Goal: Information Seeking & Learning: Learn about a topic

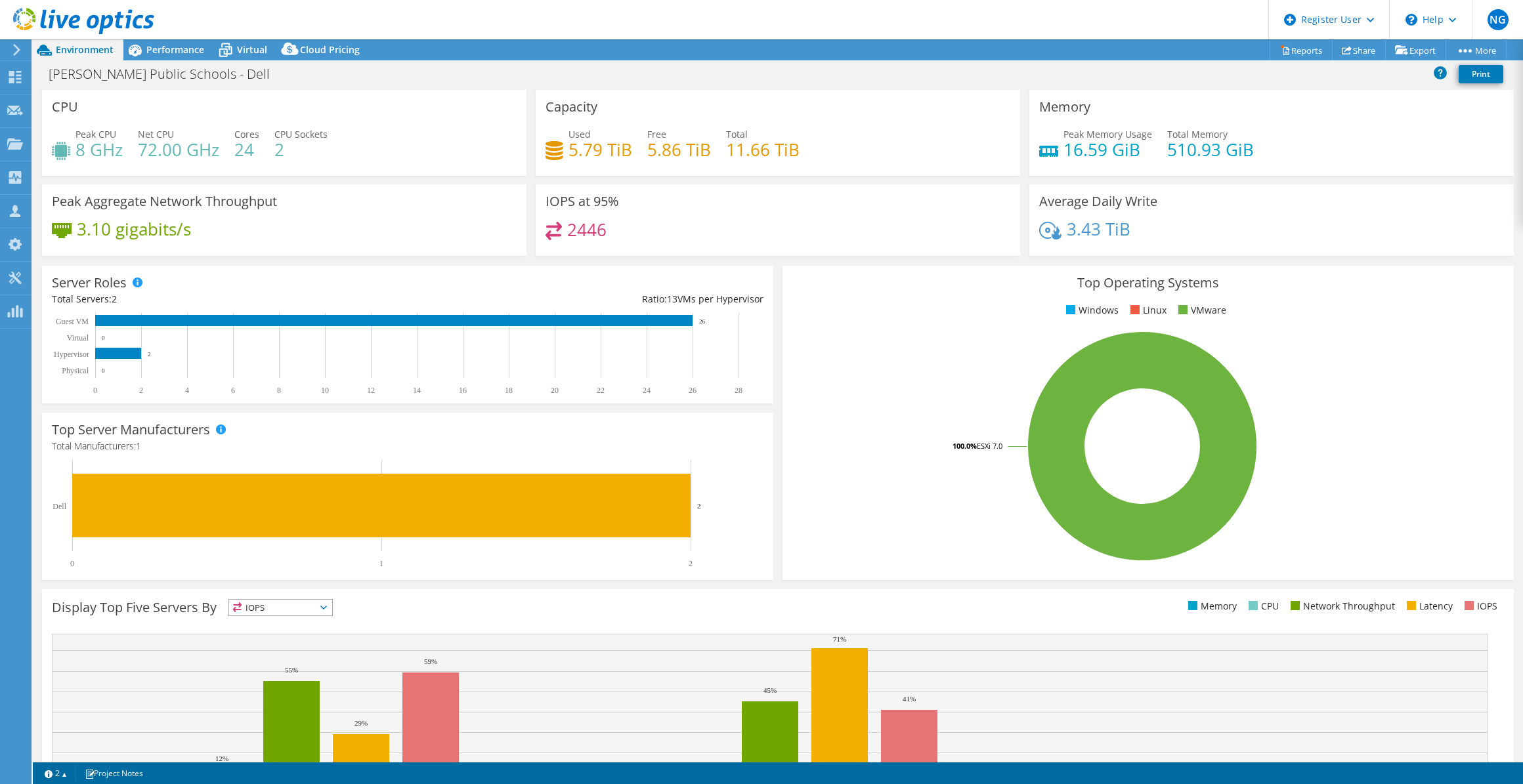
select select "USD"
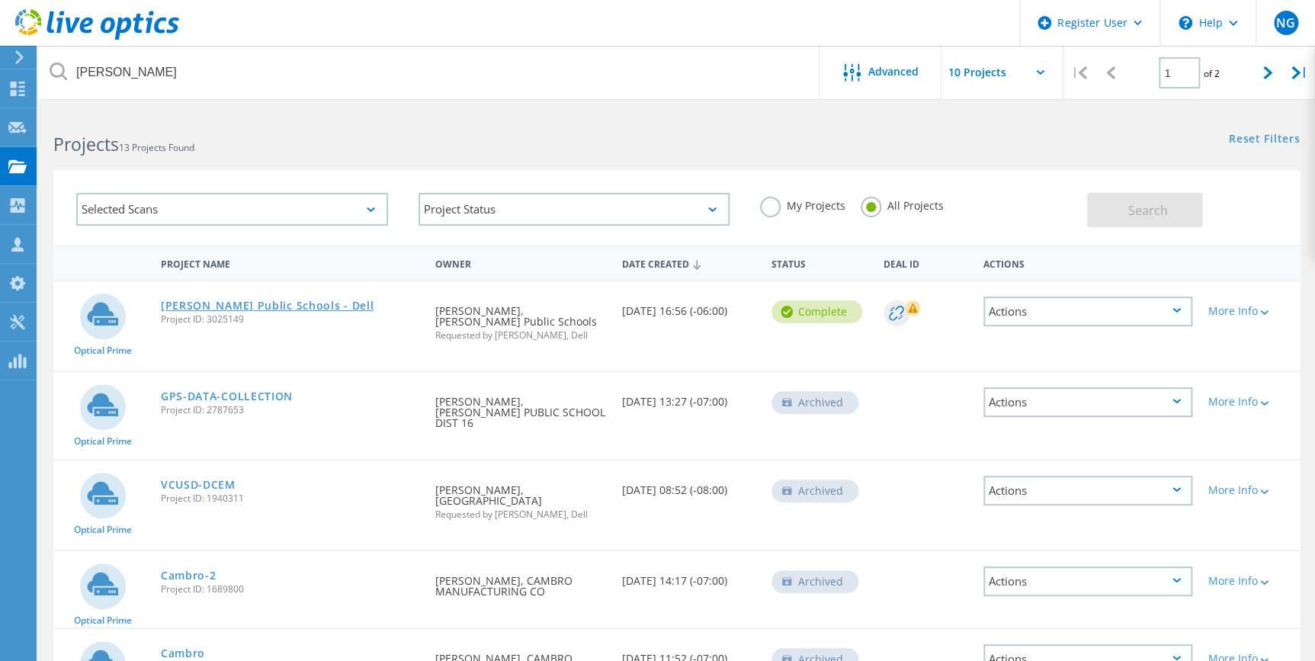
click at [274, 302] on link "Gering Public Schools - Dell" at bounding box center [268, 305] width 214 height 11
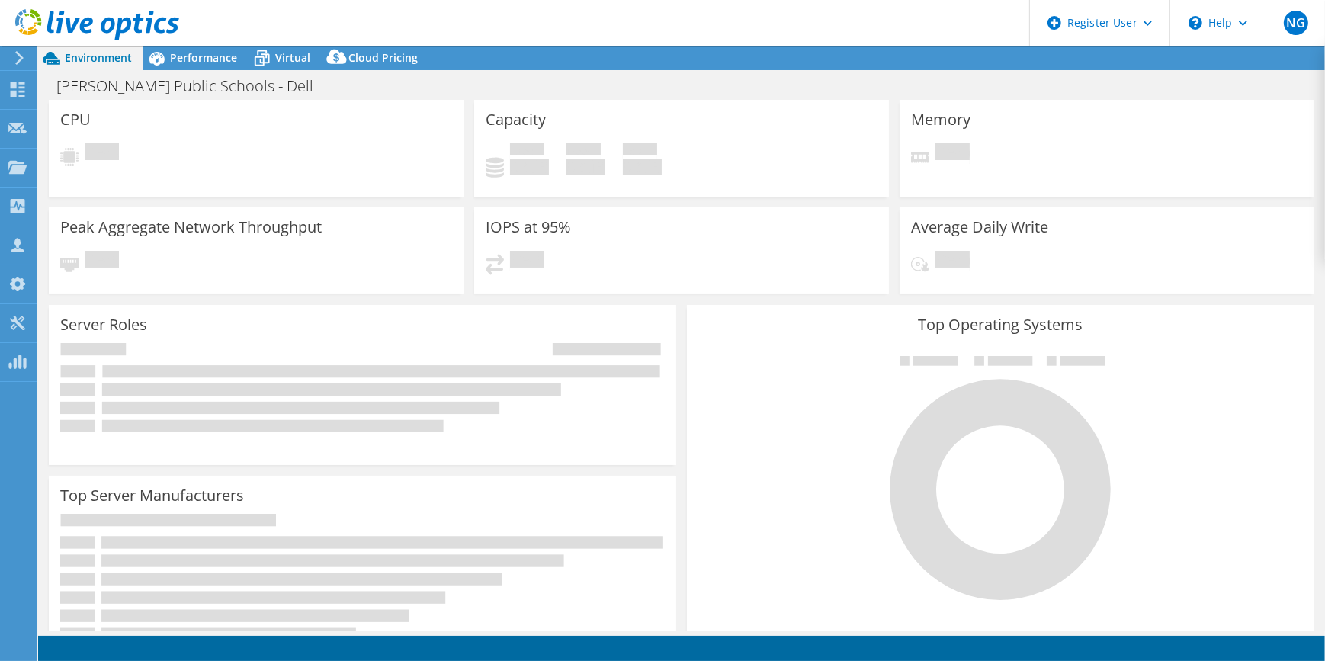
select select "USD"
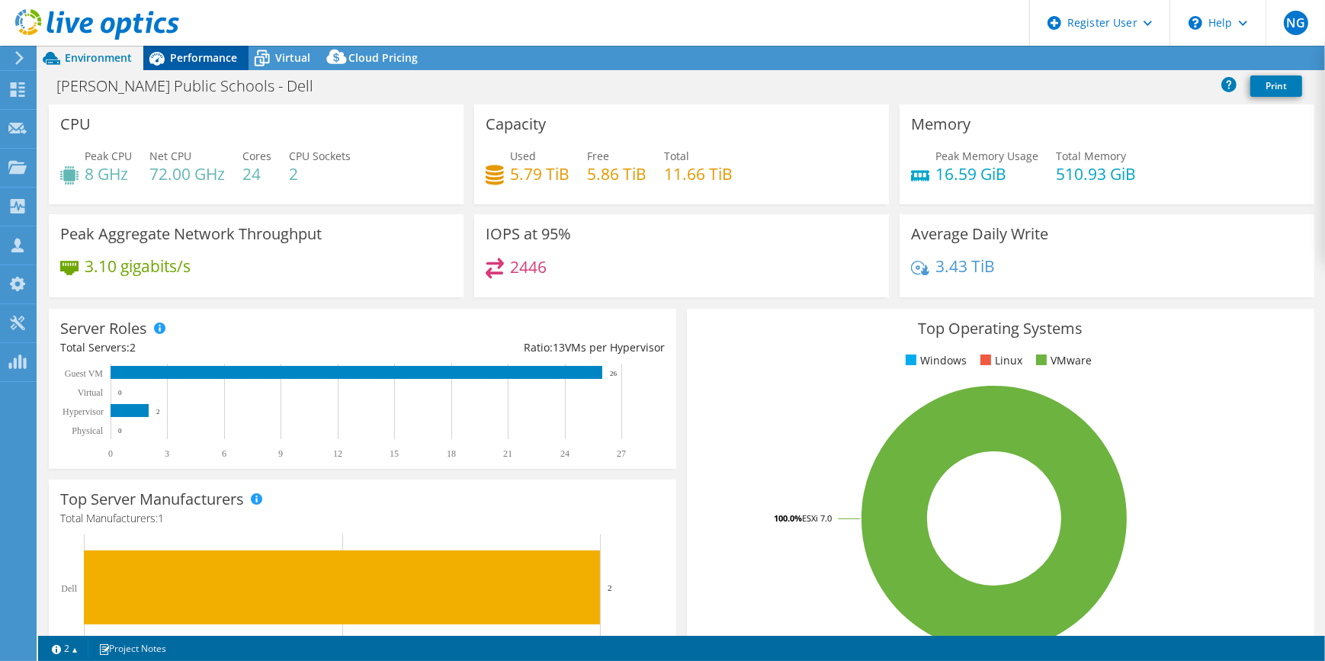
drag, startPoint x: 165, startPoint y: 45, endPoint x: 182, endPoint y: 67, distance: 28.2
click at [165, 45] on div at bounding box center [89, 25] width 179 height 51
click at [182, 67] on div "Performance" at bounding box center [195, 58] width 105 height 24
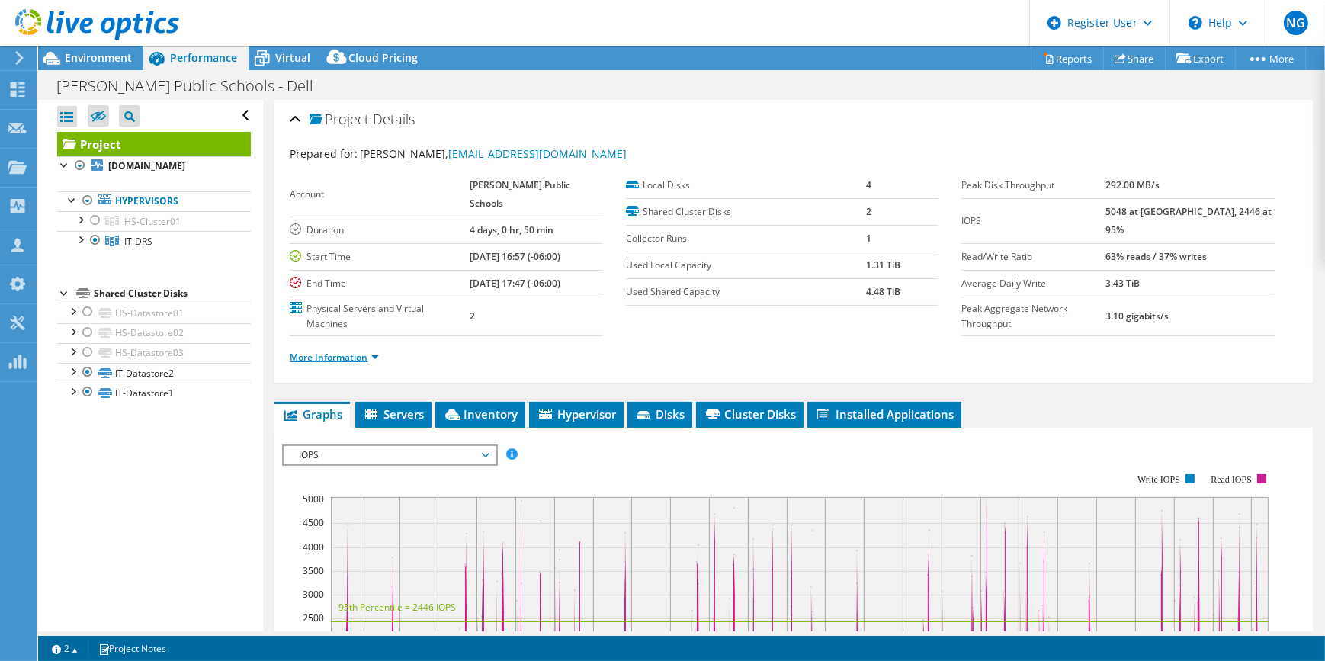
click at [379, 351] on link "More Information" at bounding box center [334, 357] width 89 height 13
click at [376, 349] on li "More Information" at bounding box center [339, 357] width 98 height 17
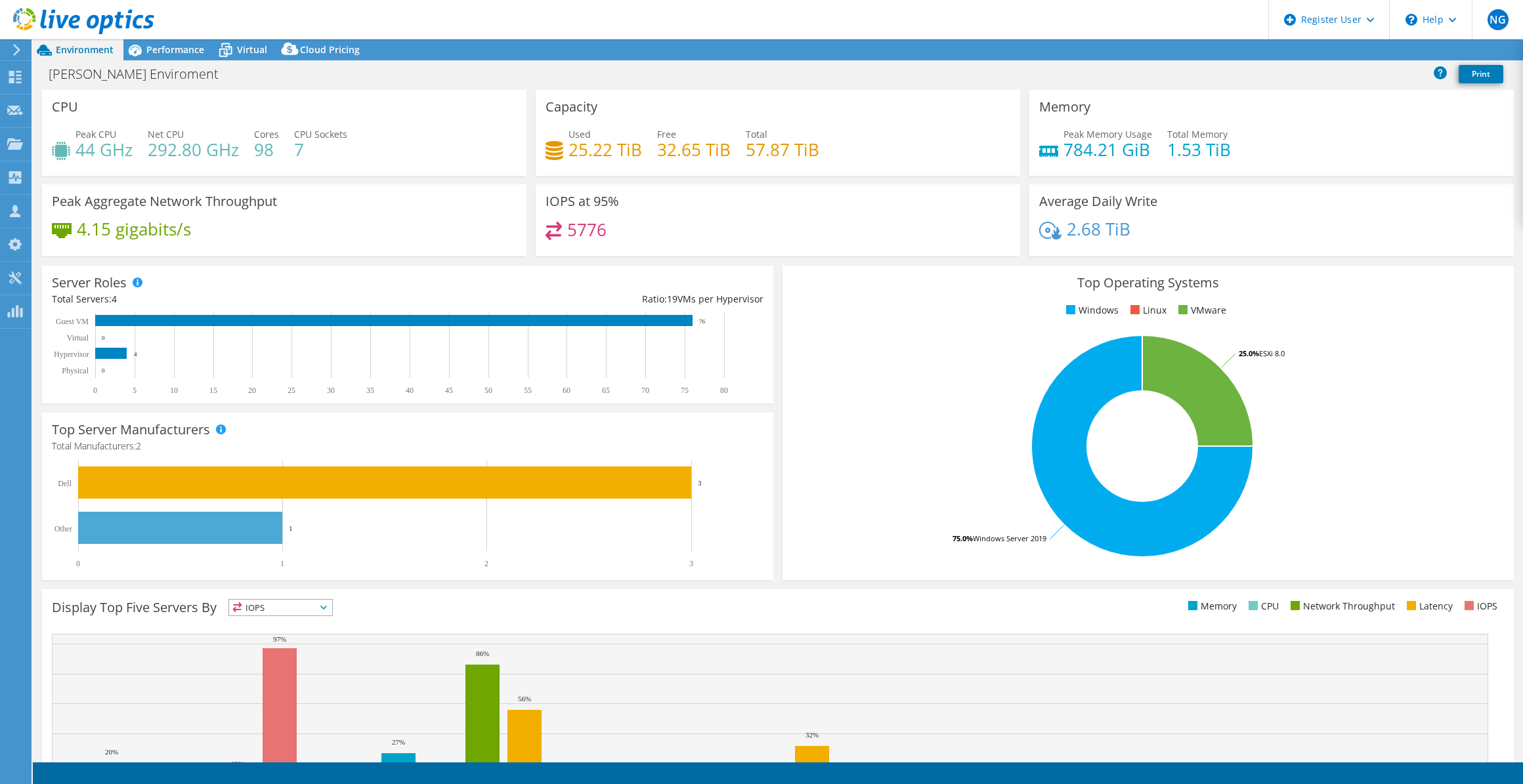
select select "USD"
click at [159, 54] on span "Performance" at bounding box center [175, 49] width 58 height 12
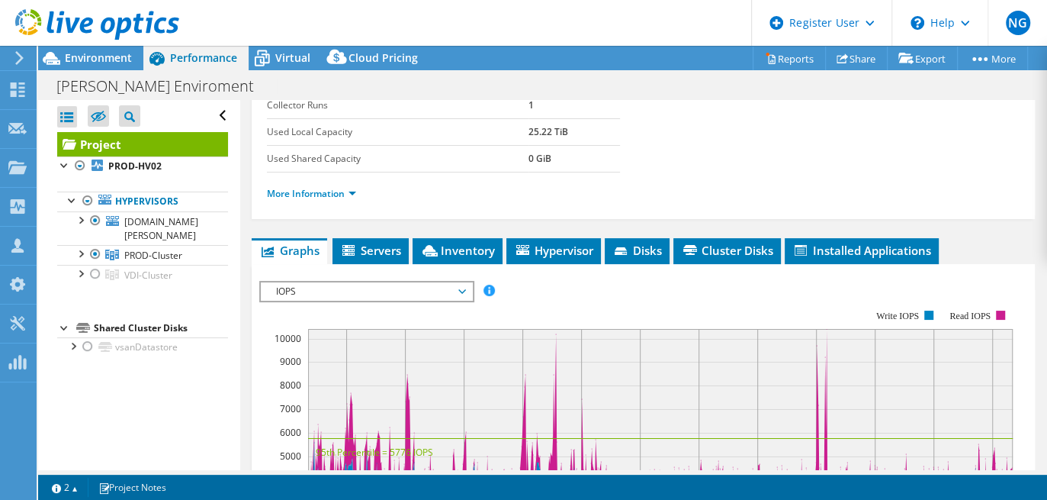
scroll to position [277, 0]
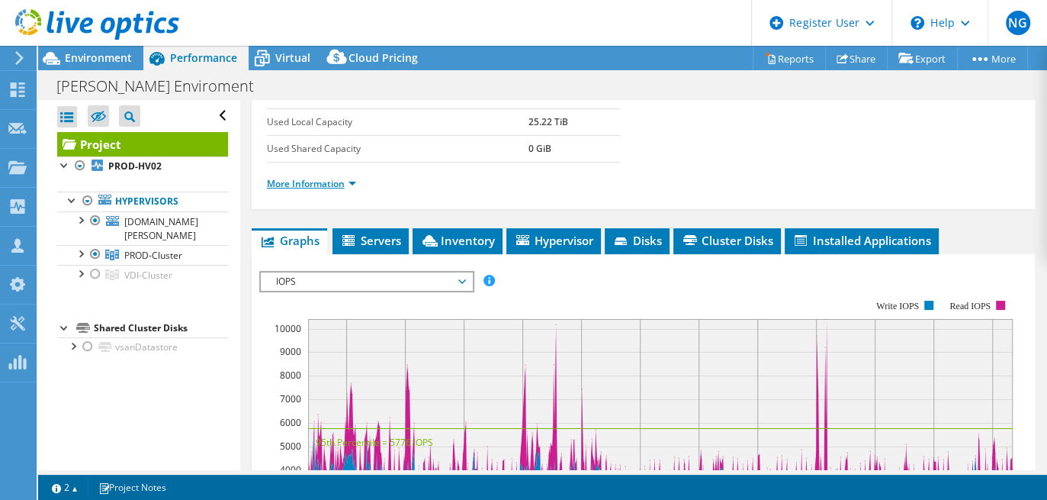
click at [355, 177] on link "More Information" at bounding box center [311, 183] width 89 height 13
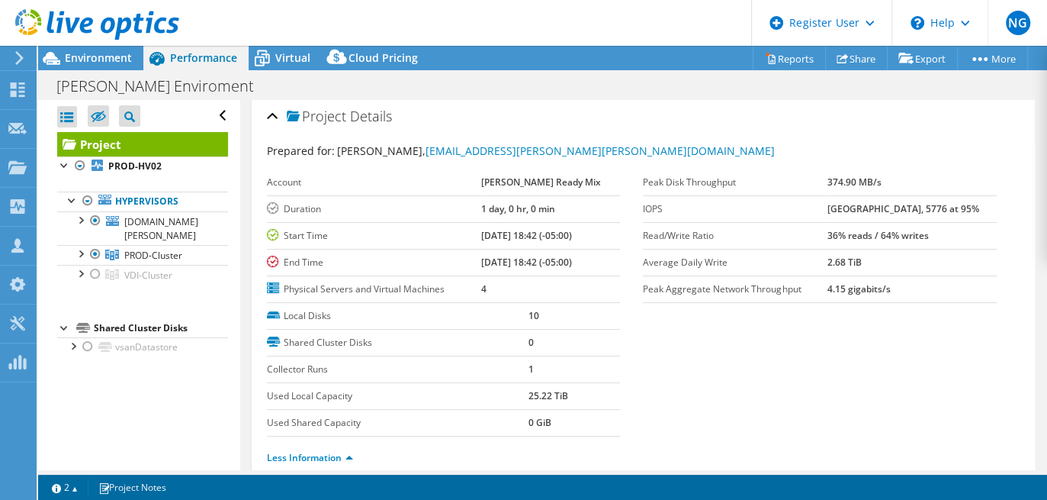
scroll to position [0, 0]
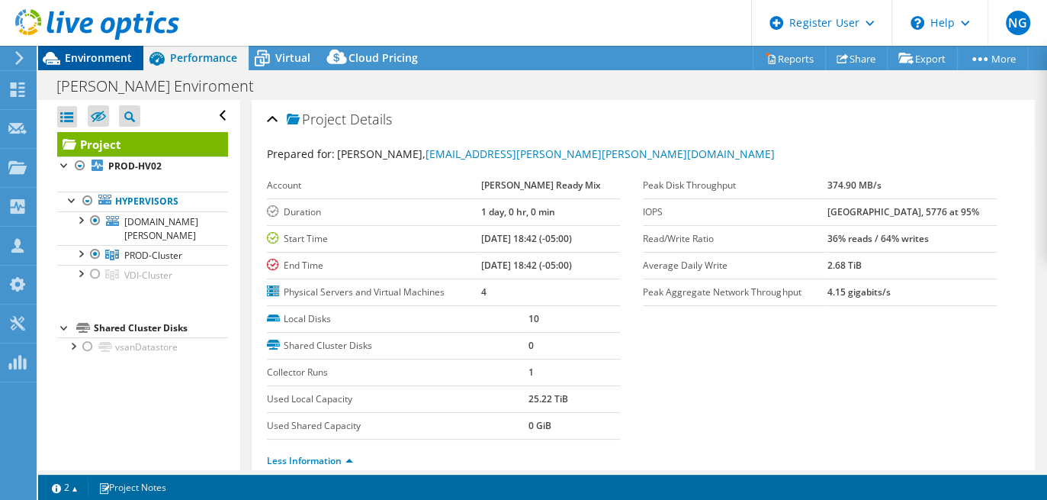
click at [105, 52] on span "Environment" at bounding box center [98, 57] width 67 height 14
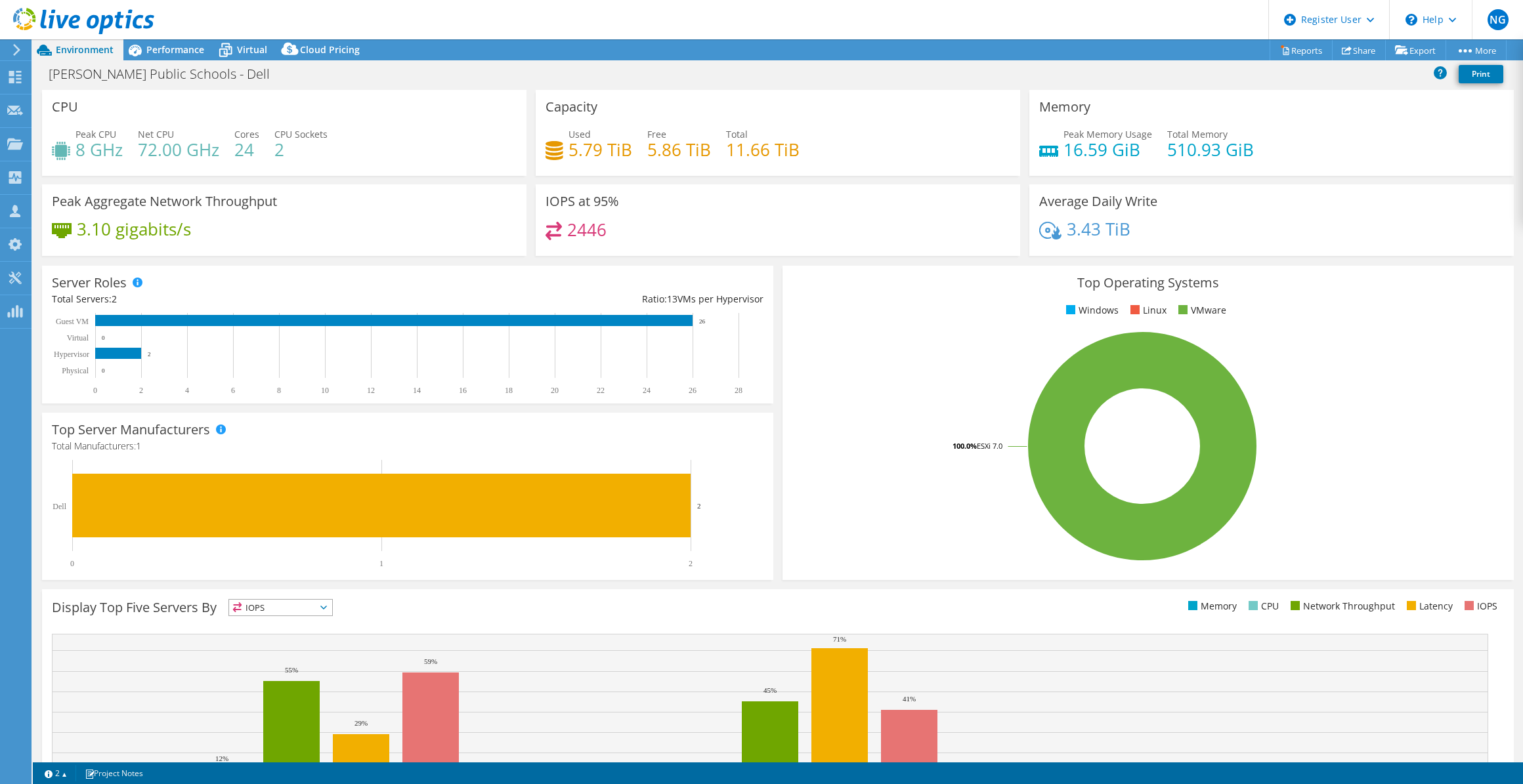
select select "USD"
